Goal: Transaction & Acquisition: Purchase product/service

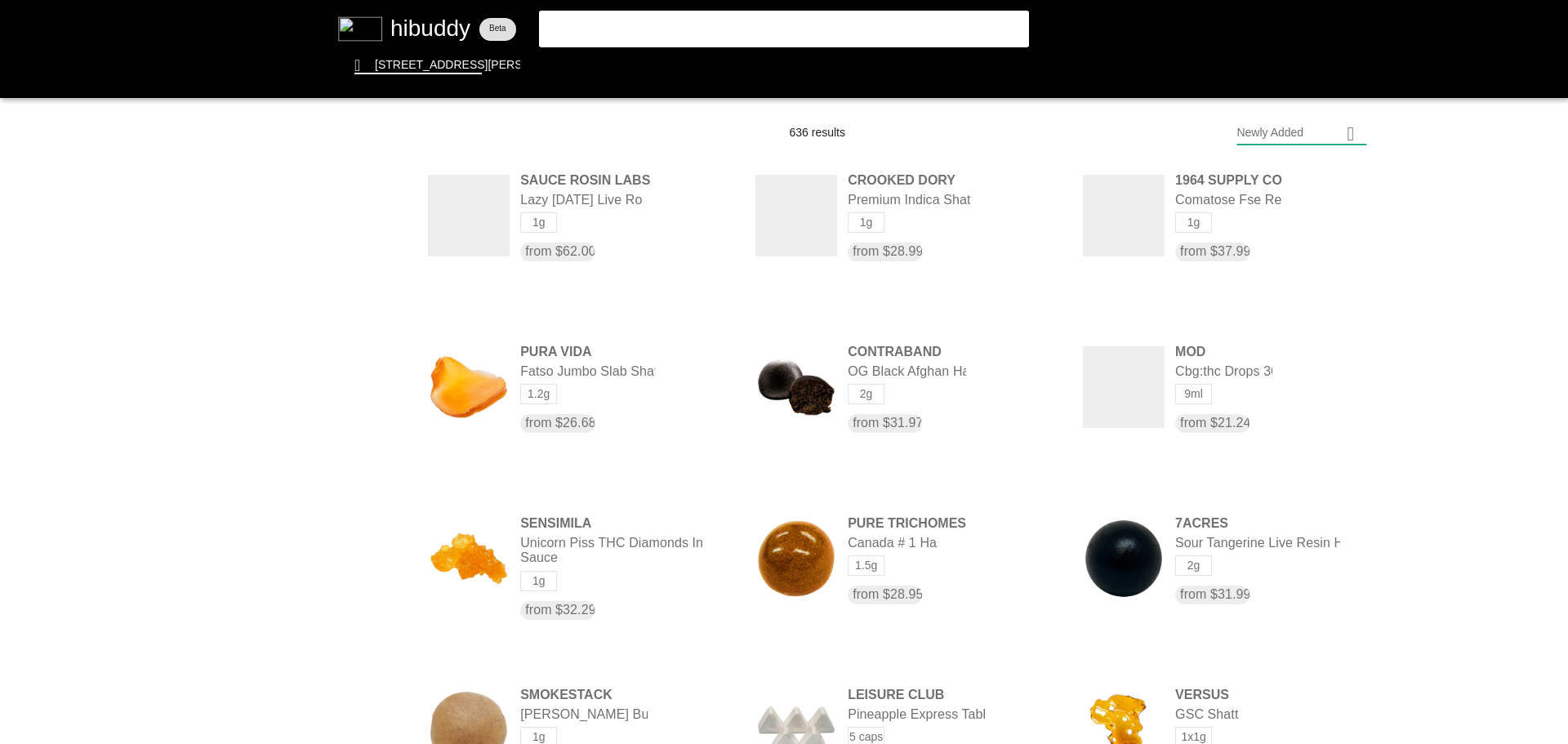
click at [760, 24] on flt-glass-pane at bounding box center [784, 372] width 1568 height 744
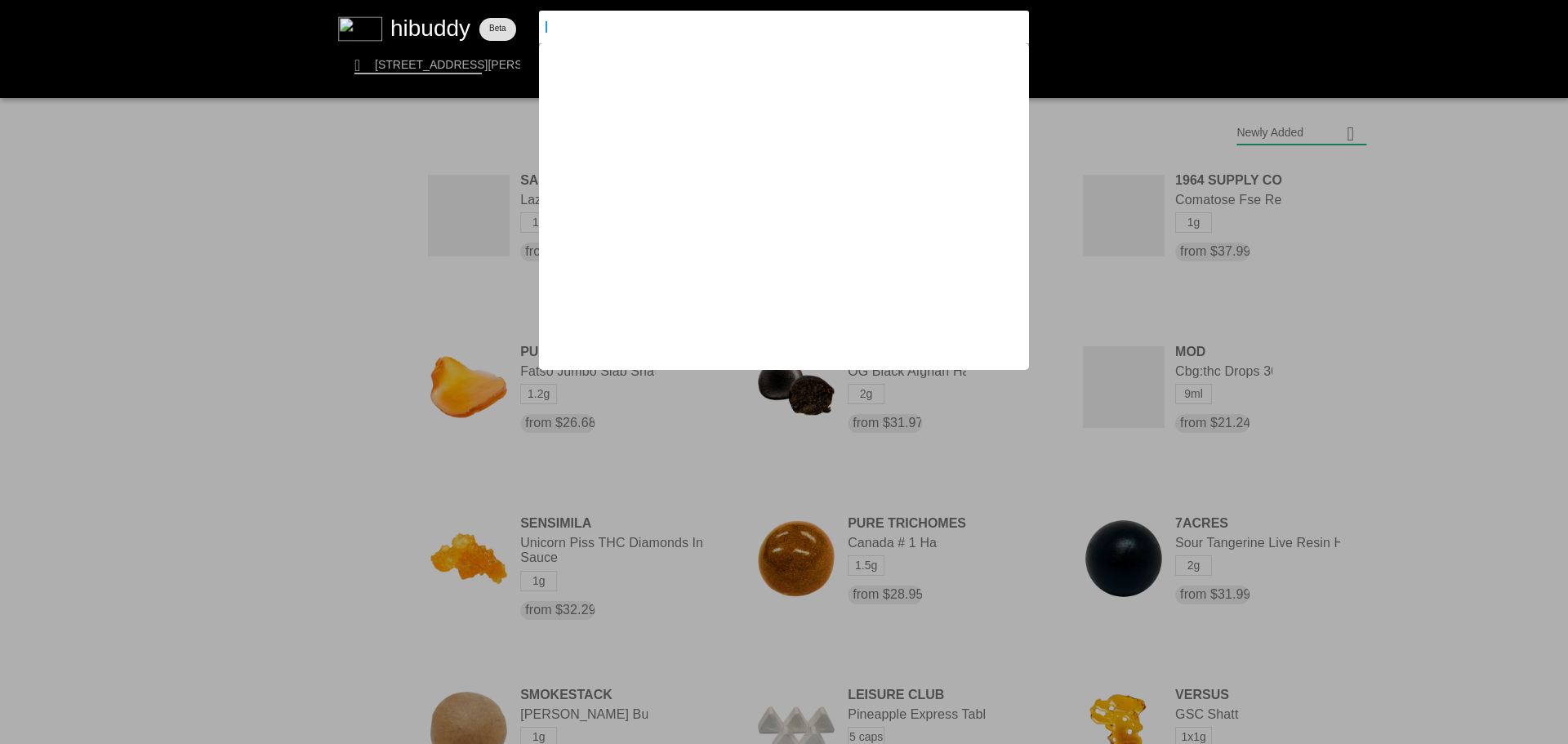
click at [760, 24] on input at bounding box center [770, 26] width 449 height 14
click at [421, 26] on flt-glass-pane at bounding box center [784, 372] width 1568 height 744
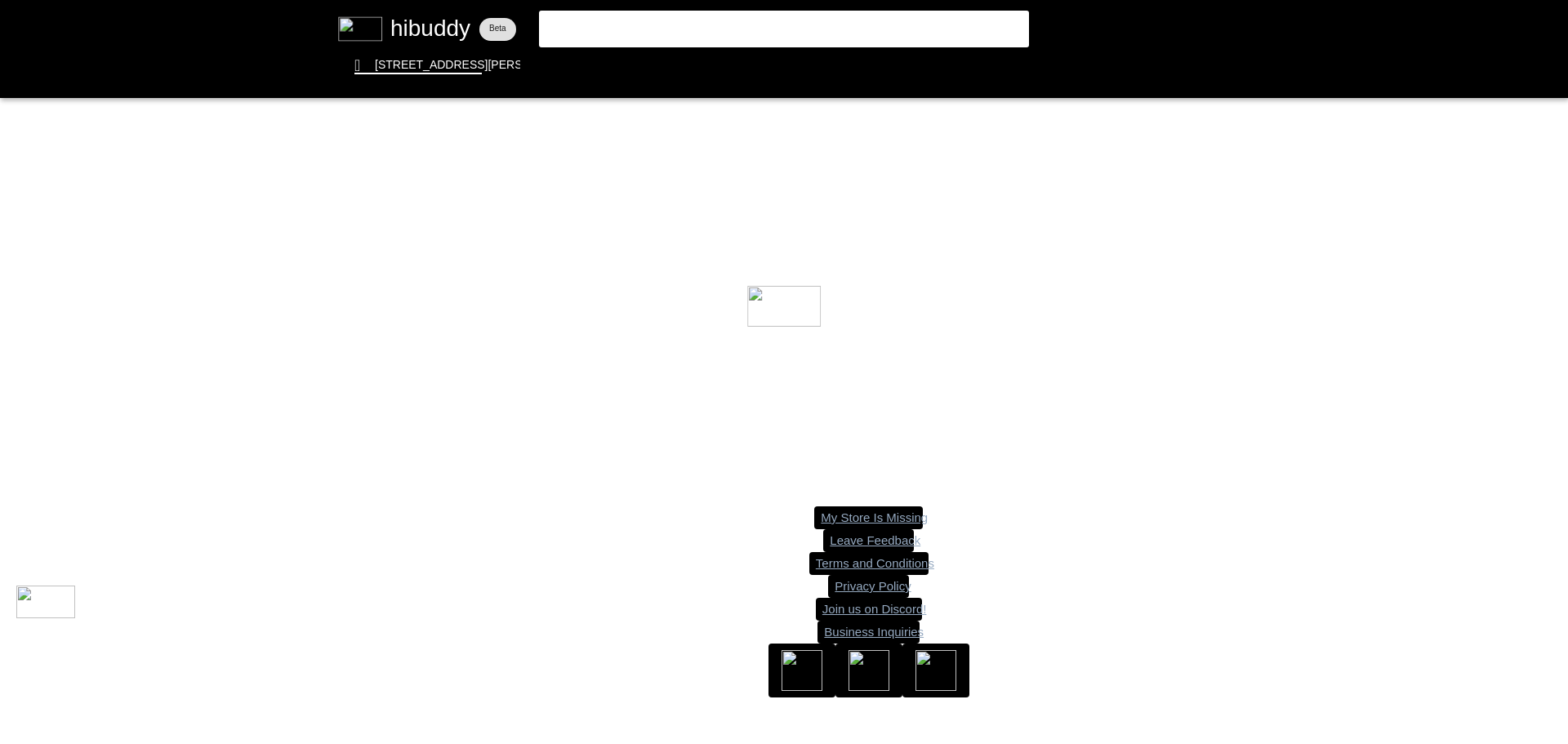
click at [669, 19] on flt-glass-pane at bounding box center [784, 372] width 1568 height 744
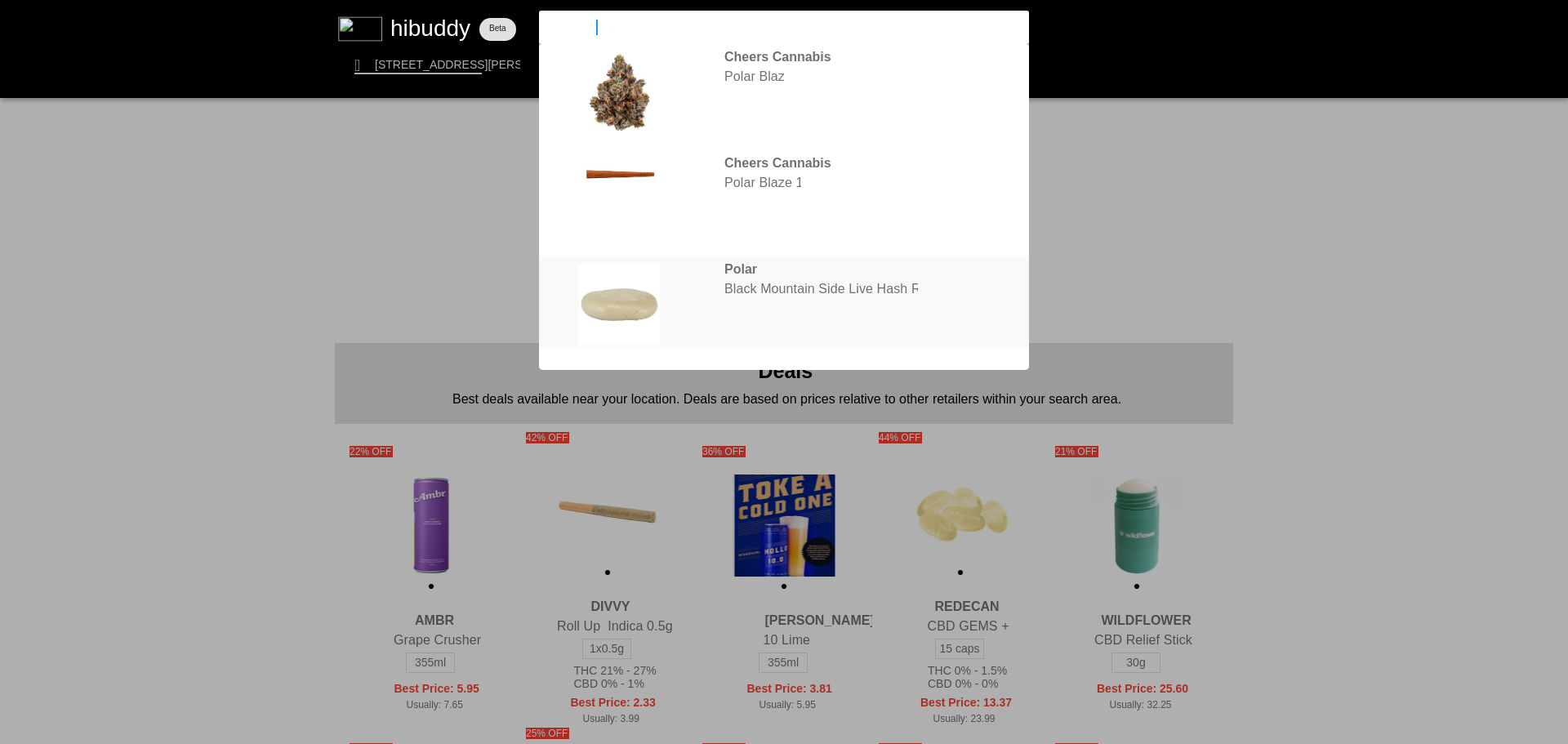
type input "polar bla"
click at [837, 280] on flt-glass-pane at bounding box center [784, 372] width 1568 height 744
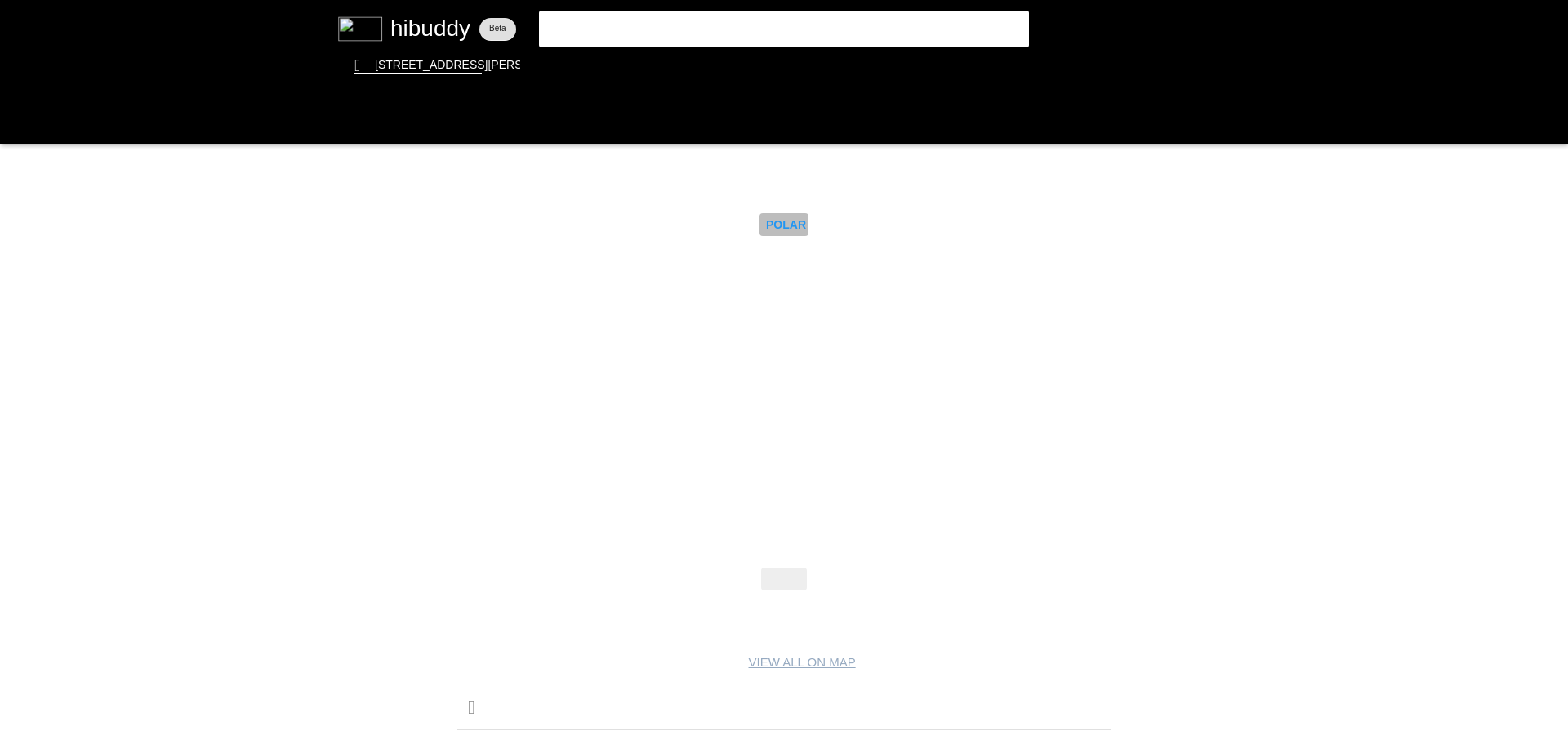
click at [787, 229] on flt-glass-pane at bounding box center [784, 372] width 1568 height 744
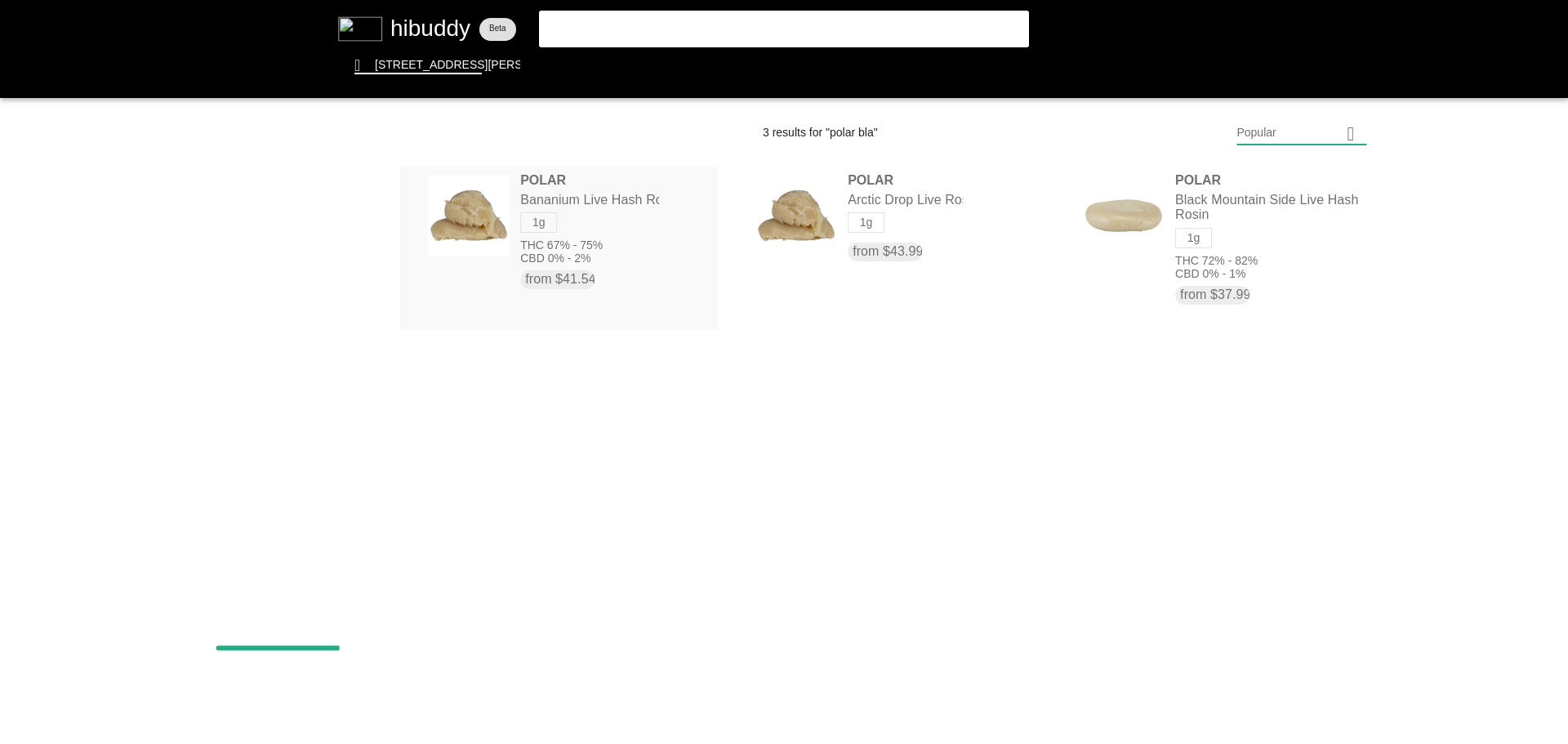
click at [621, 252] on flt-glass-pane at bounding box center [784, 372] width 1568 height 744
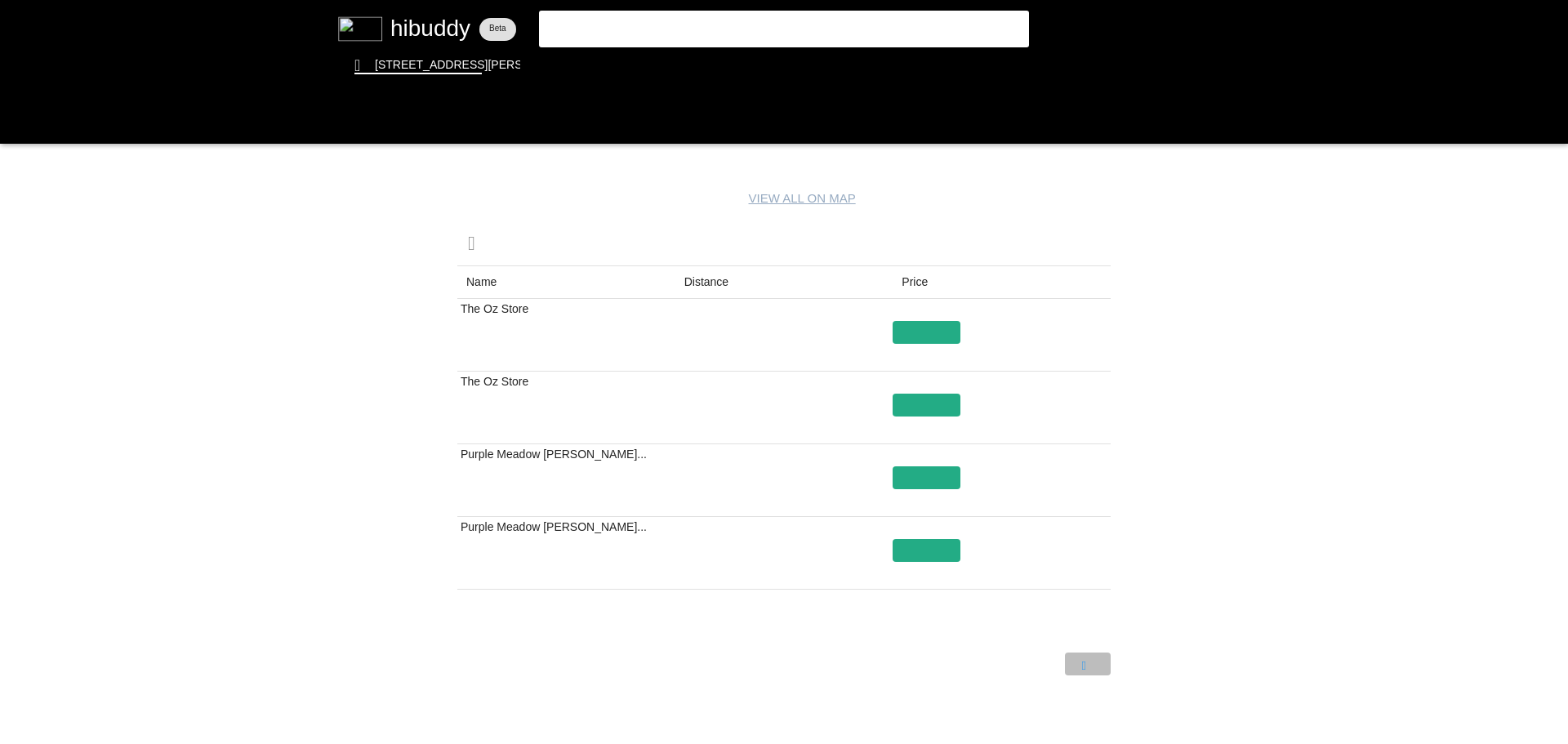
click at [1099, 672] on flt-glass-pane at bounding box center [784, 372] width 1568 height 744
